Goal: Information Seeking & Learning: Learn about a topic

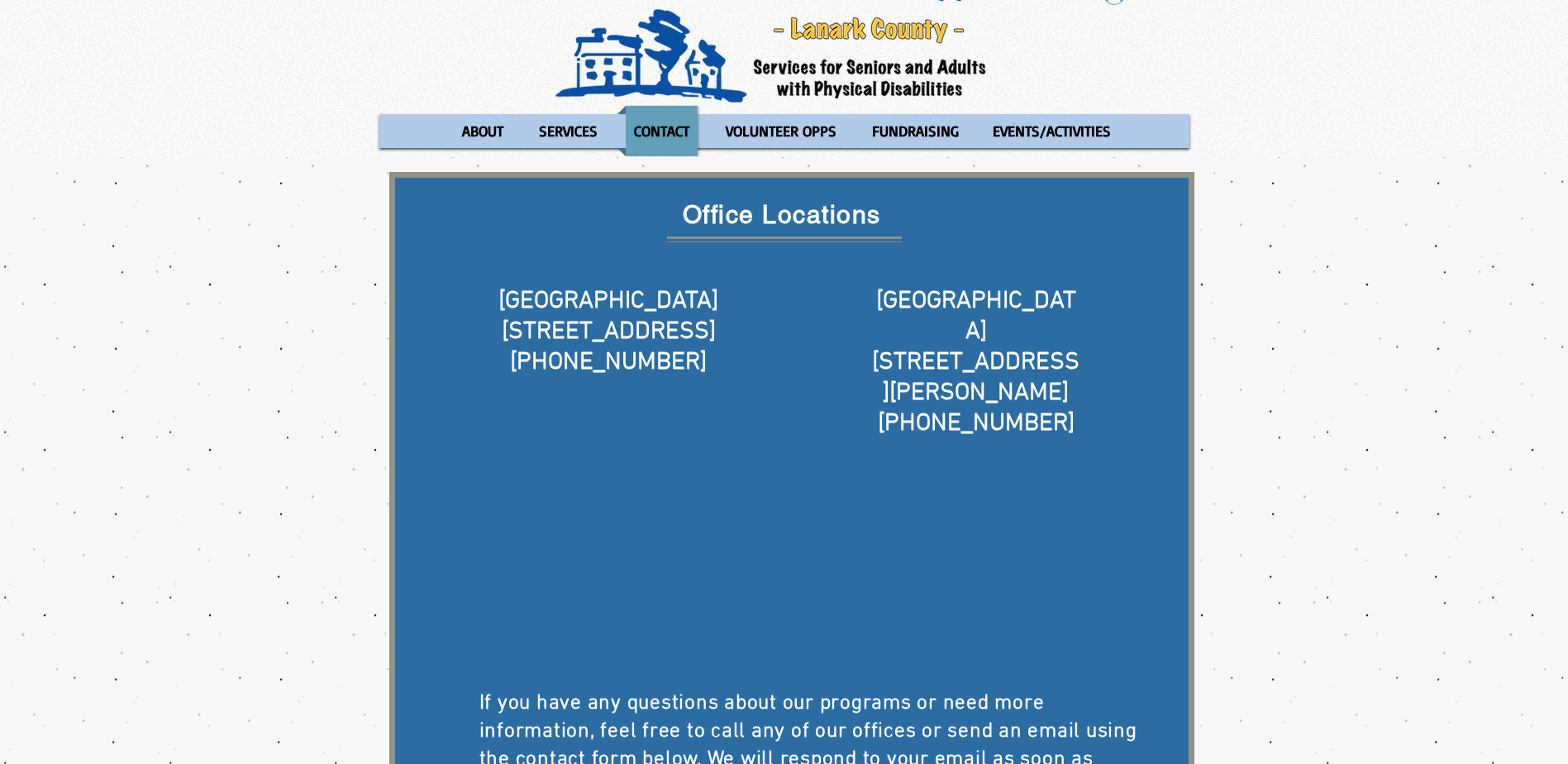
scroll to position [165, 0]
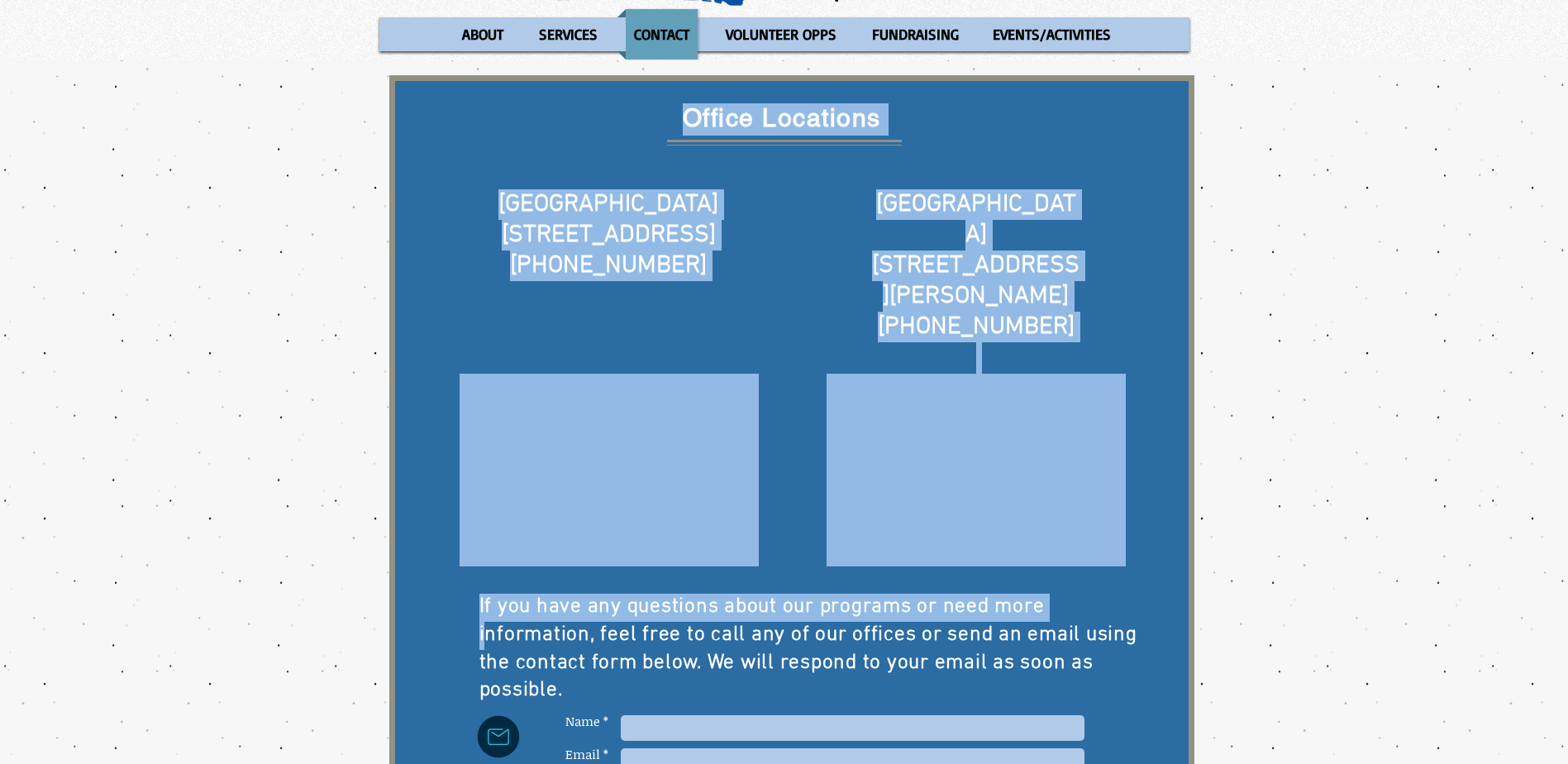
drag, startPoint x: 524, startPoint y: 584, endPoint x: 490, endPoint y: 568, distance: 37.6
click at [490, 568] on div "Office Locations [GEOGRAPHIC_DATA] [STREET_ADDRESS] [PHONE_NUMBER] ​ [GEOGRAPHI…" at bounding box center [792, 534] width 805 height 917
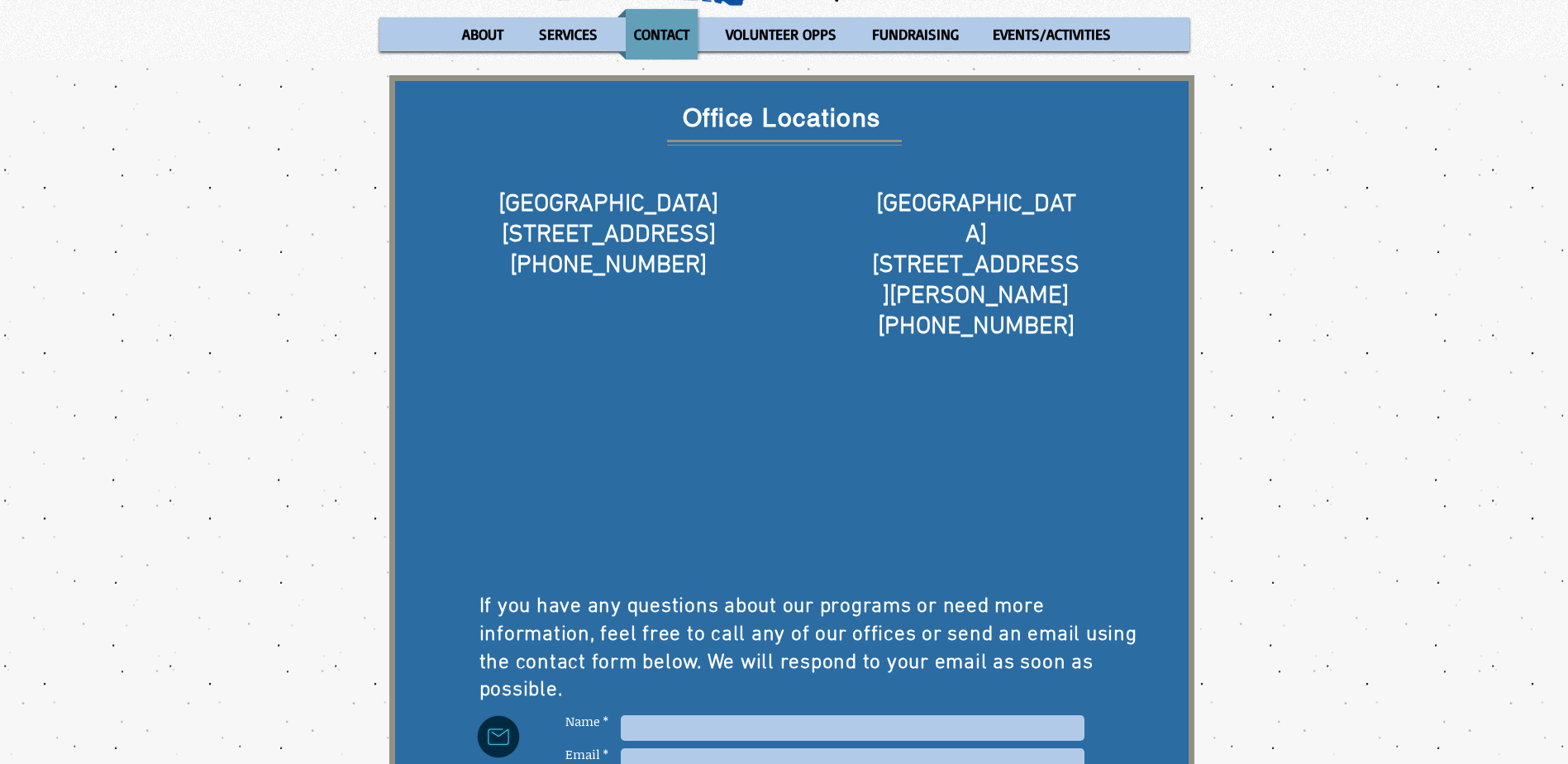
drag, startPoint x: 490, startPoint y: 568, endPoint x: 695, endPoint y: 643, distance: 218.3
click at [695, 643] on p "If you have any questions about our programs or need more information, feel fre…" at bounding box center [810, 650] width 662 height 112
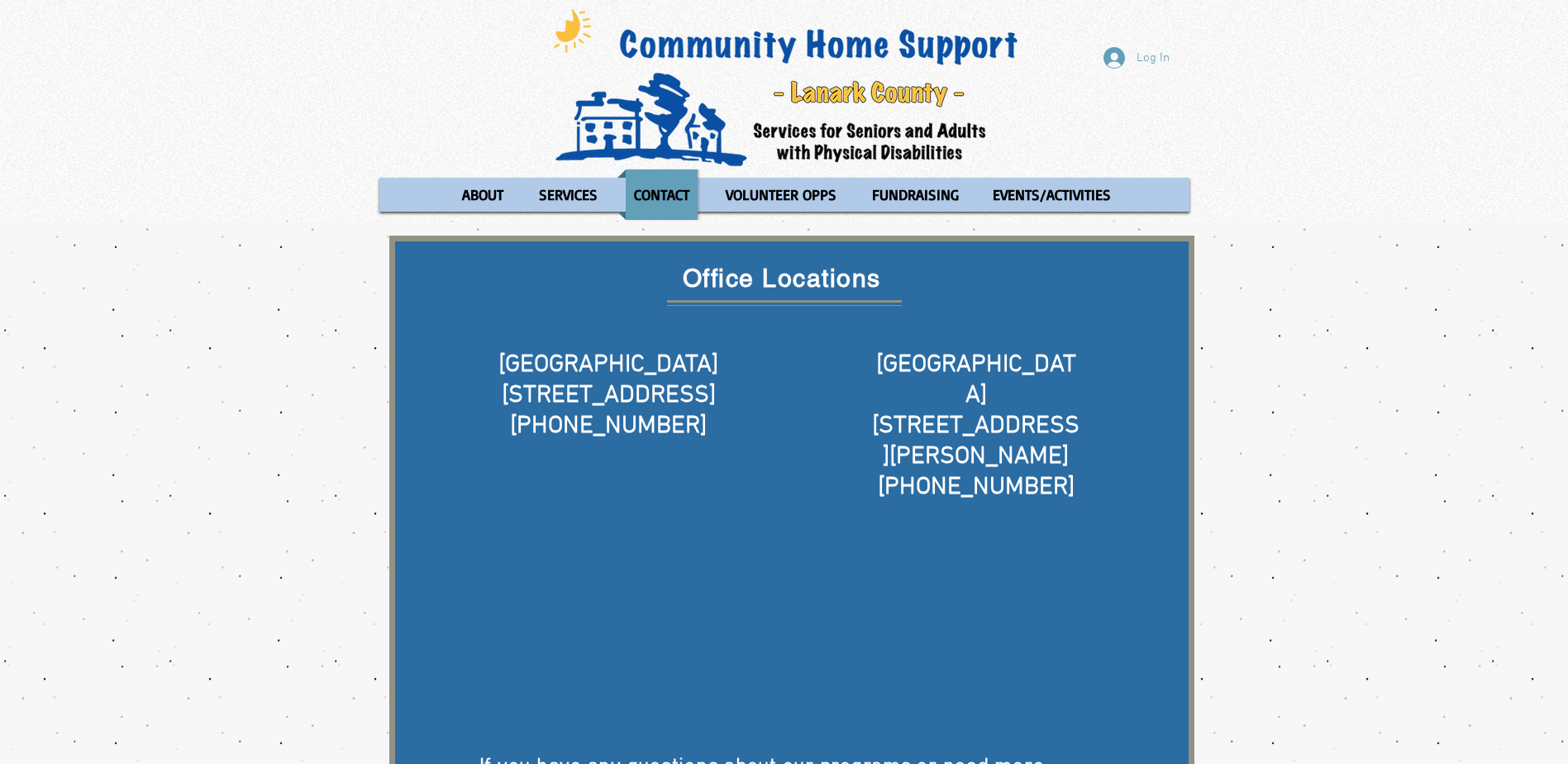
scroll to position [0, 0]
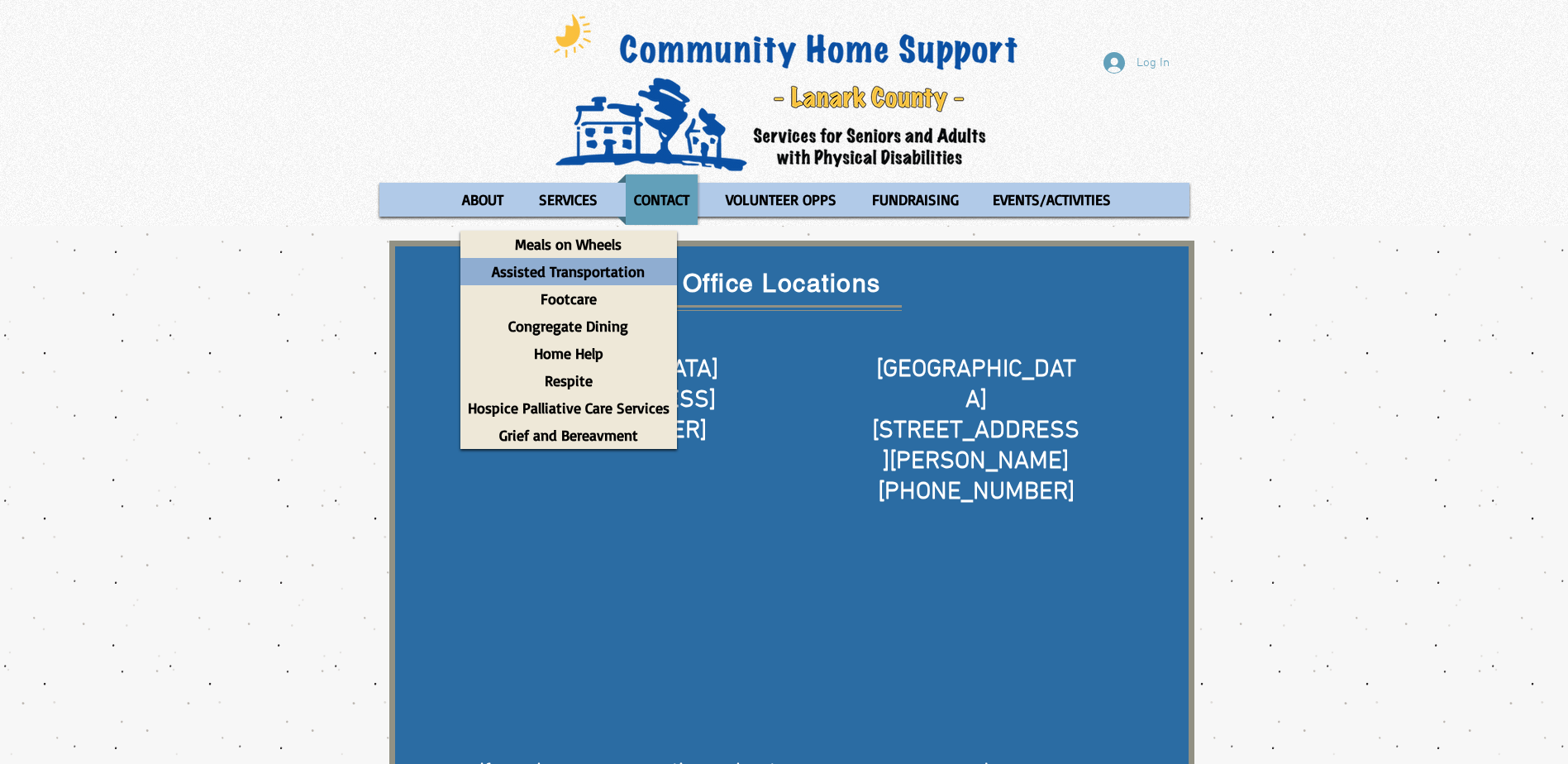
click at [579, 276] on p "Assisted Transportation" at bounding box center [568, 272] width 168 height 27
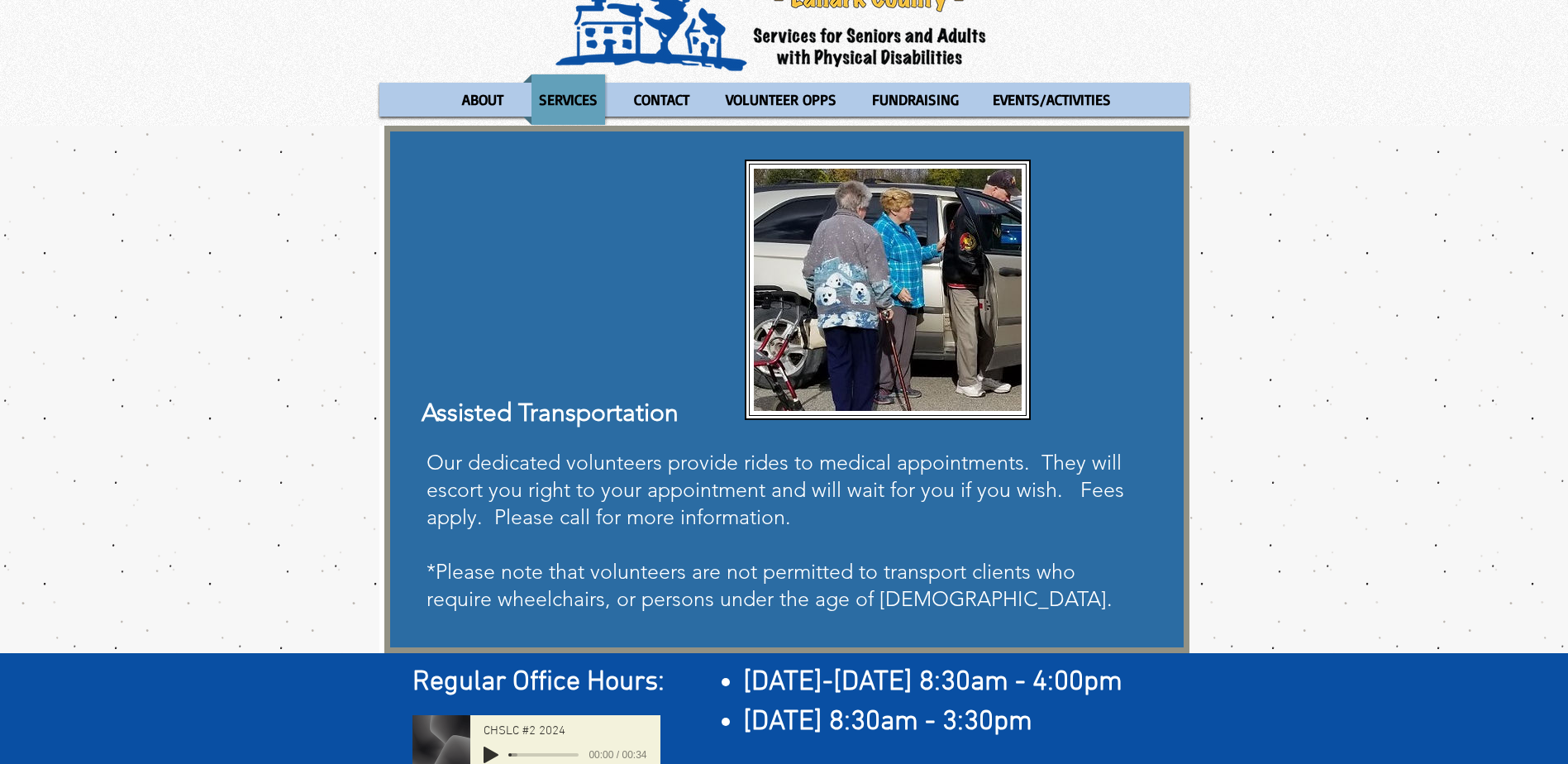
scroll to position [172, 0]
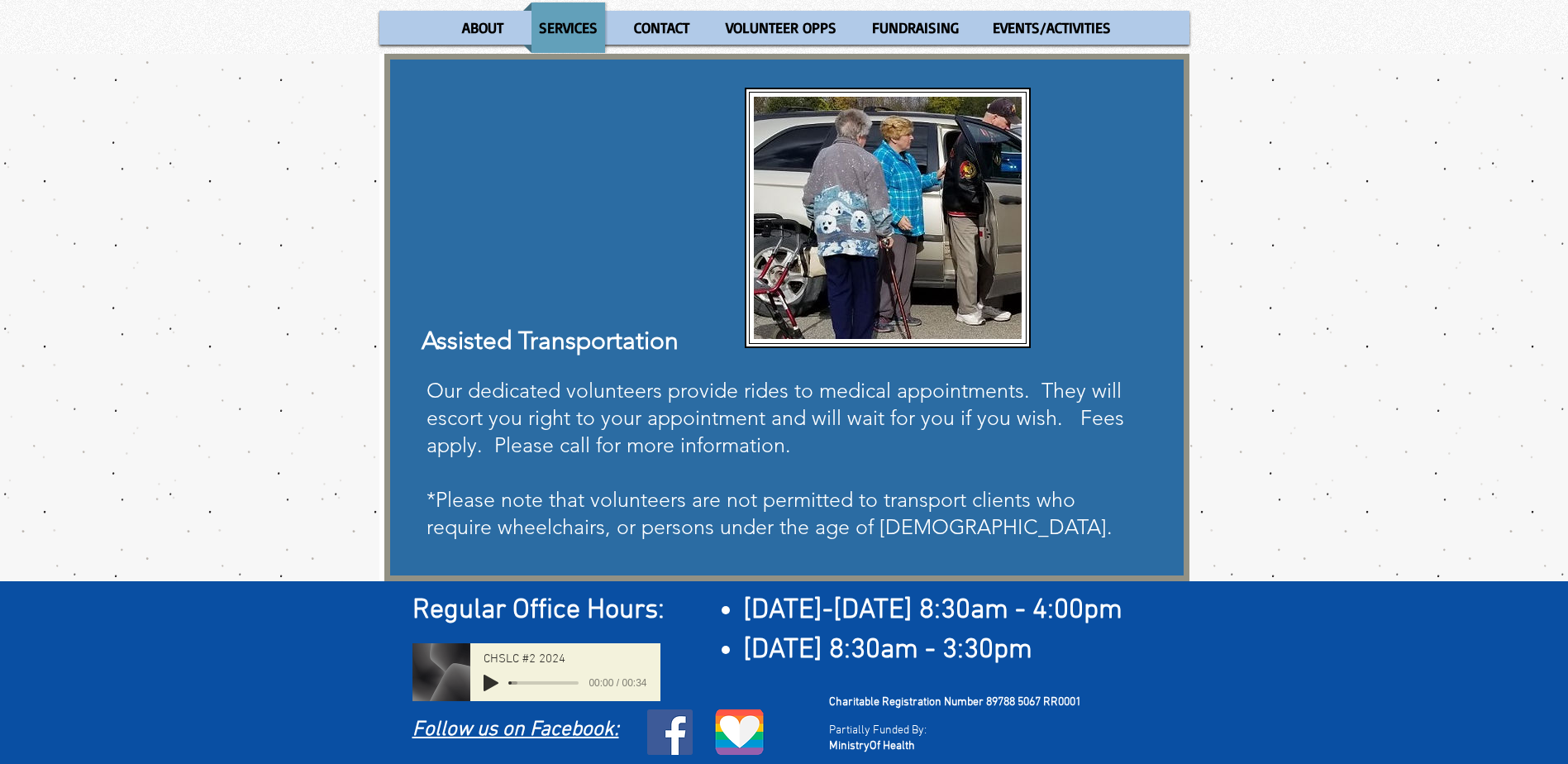
drag, startPoint x: 932, startPoint y: 560, endPoint x: 370, endPoint y: 340, distance: 603.5
click at [370, 340] on section "Assisted Transportation Our dedicated volunteers provide rides to medical appoi…" at bounding box center [784, 317] width 1568 height 528
click at [698, 468] on p "​" at bounding box center [786, 473] width 719 height 27
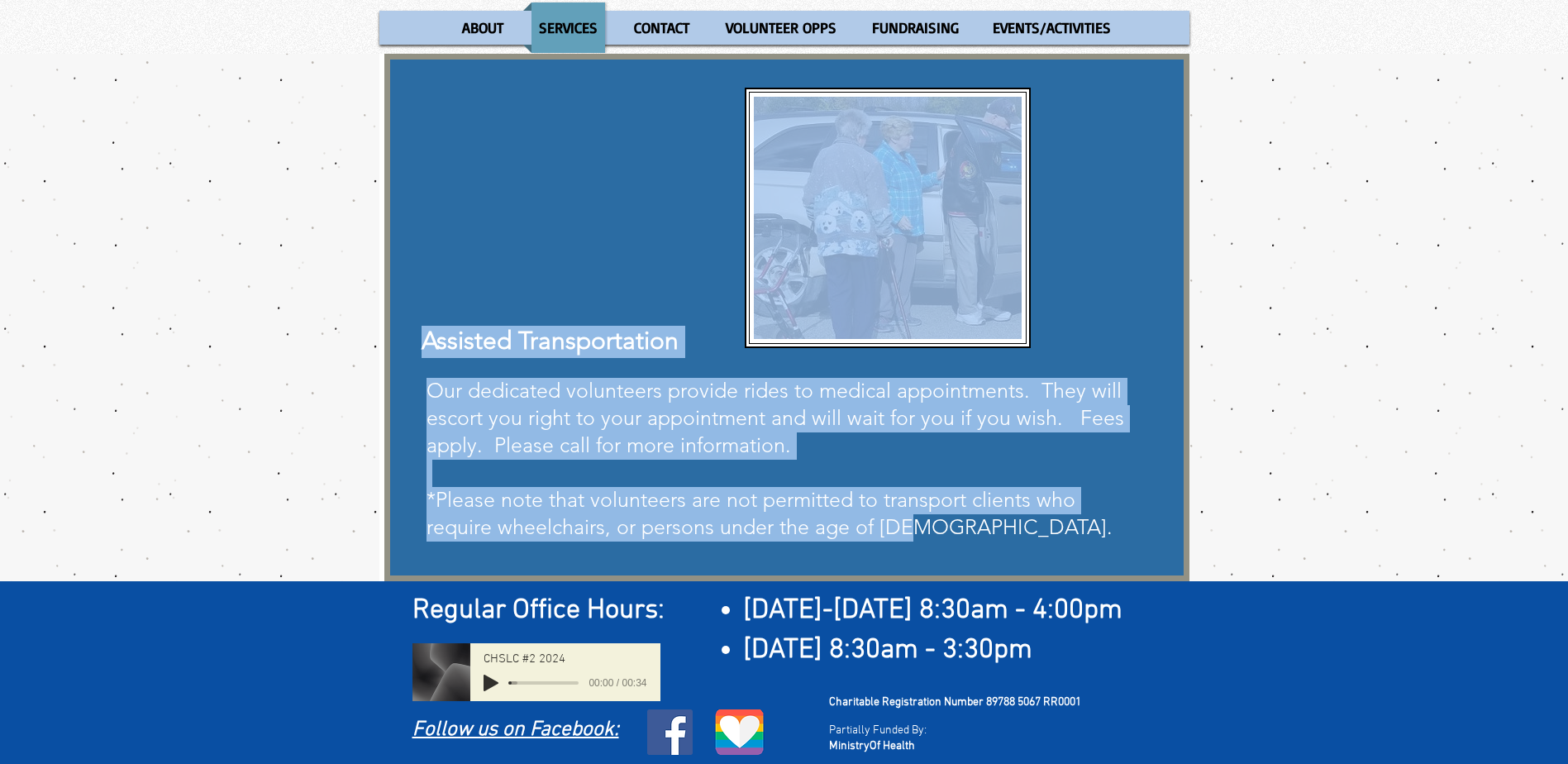
drag, startPoint x: 892, startPoint y: 522, endPoint x: 425, endPoint y: 348, distance: 498.4
click at [425, 348] on div "Assisted Transportation Our dedicated volunteers provide rides to medical appoi…" at bounding box center [787, 317] width 805 height 528
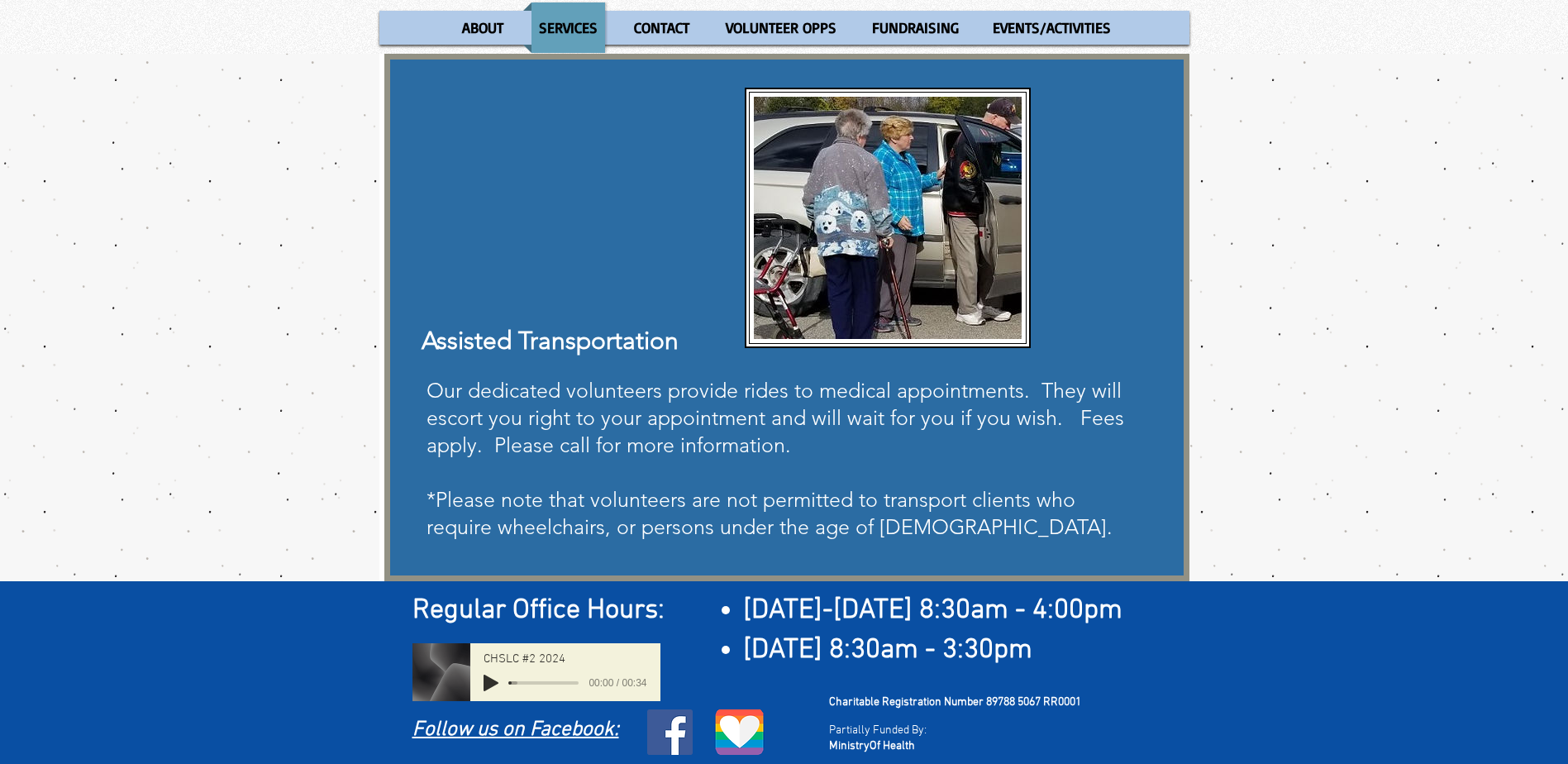
drag, startPoint x: 425, startPoint y: 348, endPoint x: 428, endPoint y: 363, distance: 15.3
click at [428, 362] on div "main content" at bounding box center [787, 317] width 805 height 528
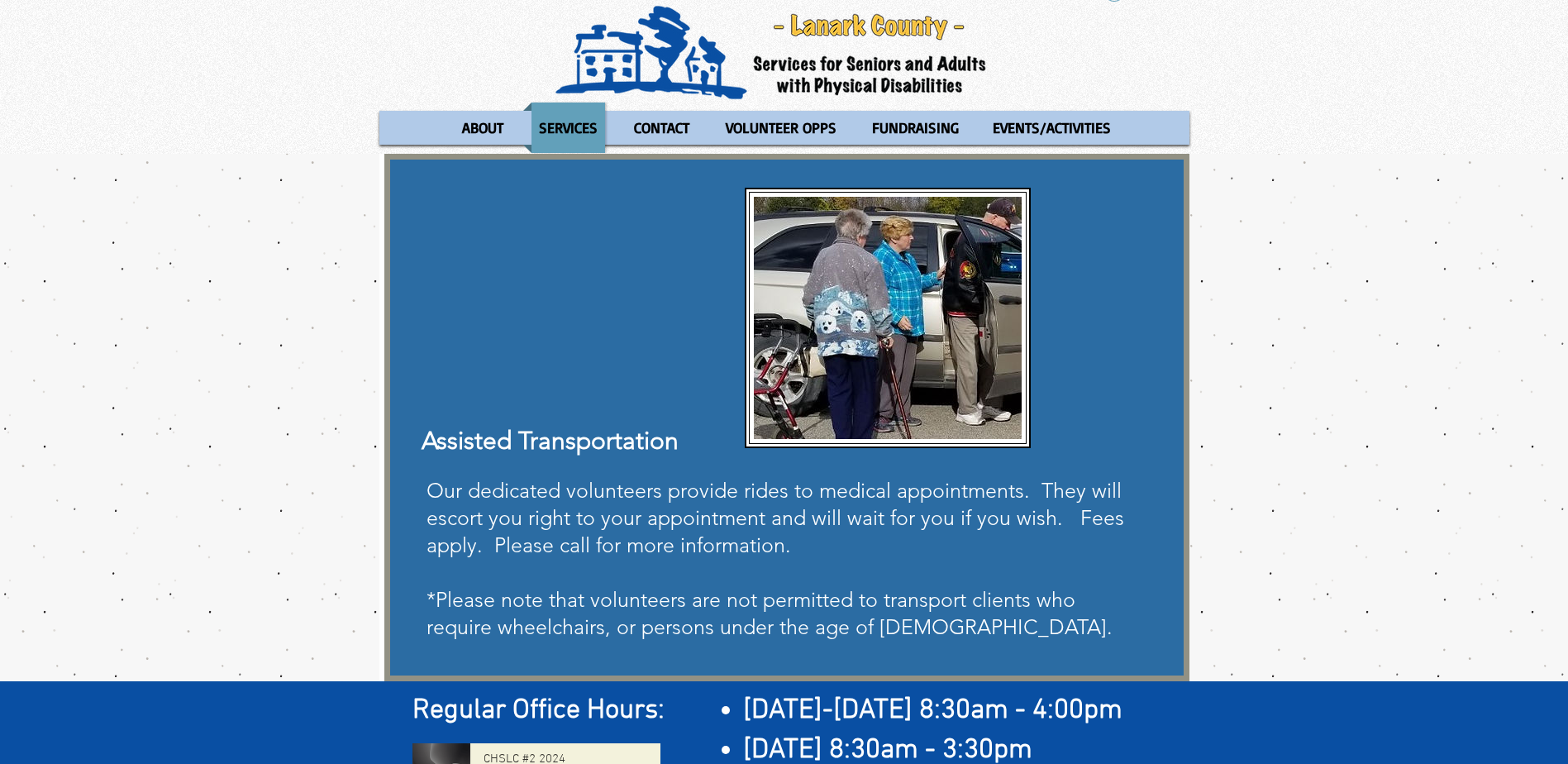
scroll to position [0, 0]
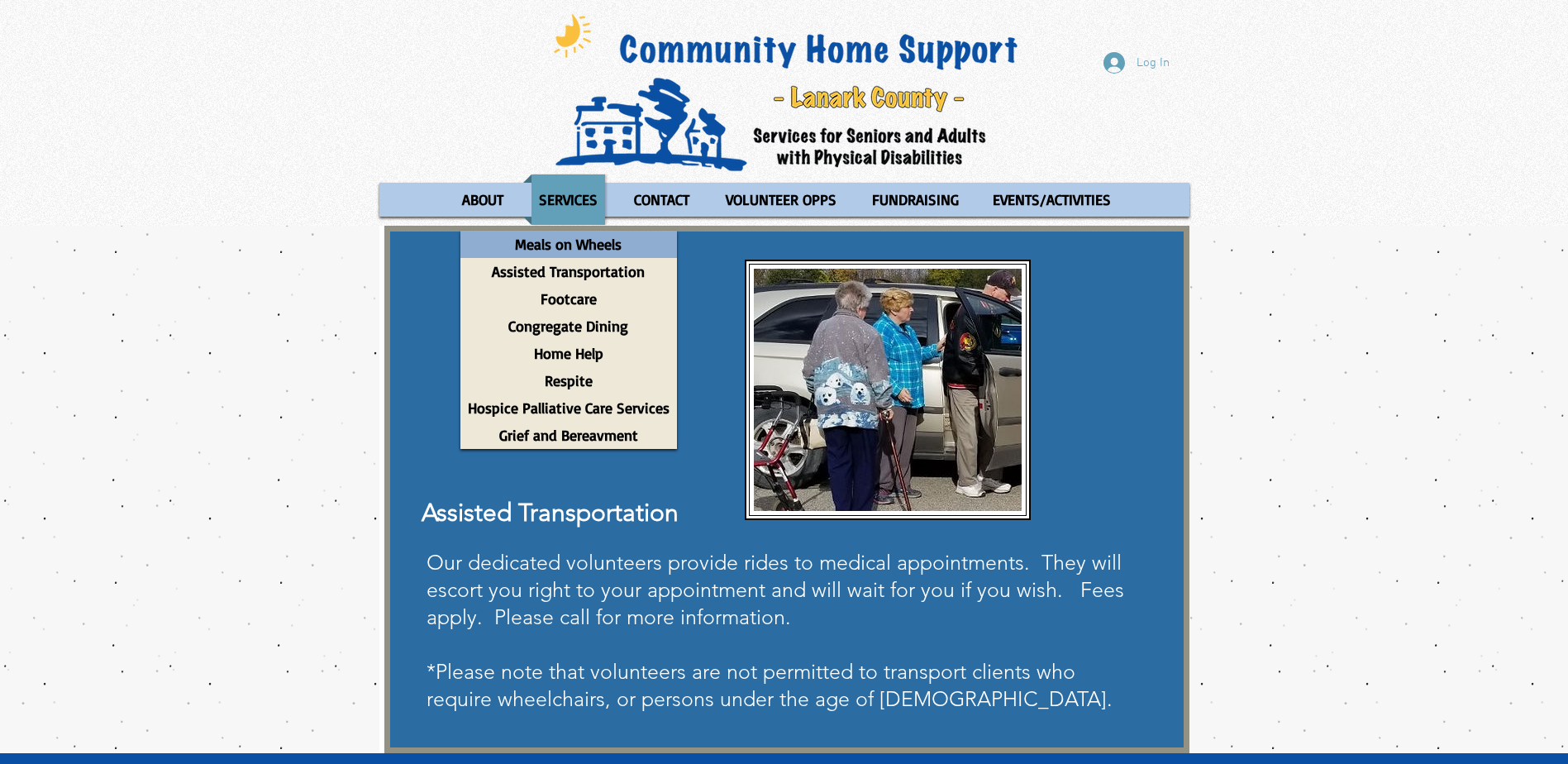
click at [590, 246] on p "Meals on Wheels" at bounding box center [569, 244] width 122 height 27
